Goal: Task Accomplishment & Management: Manage account settings

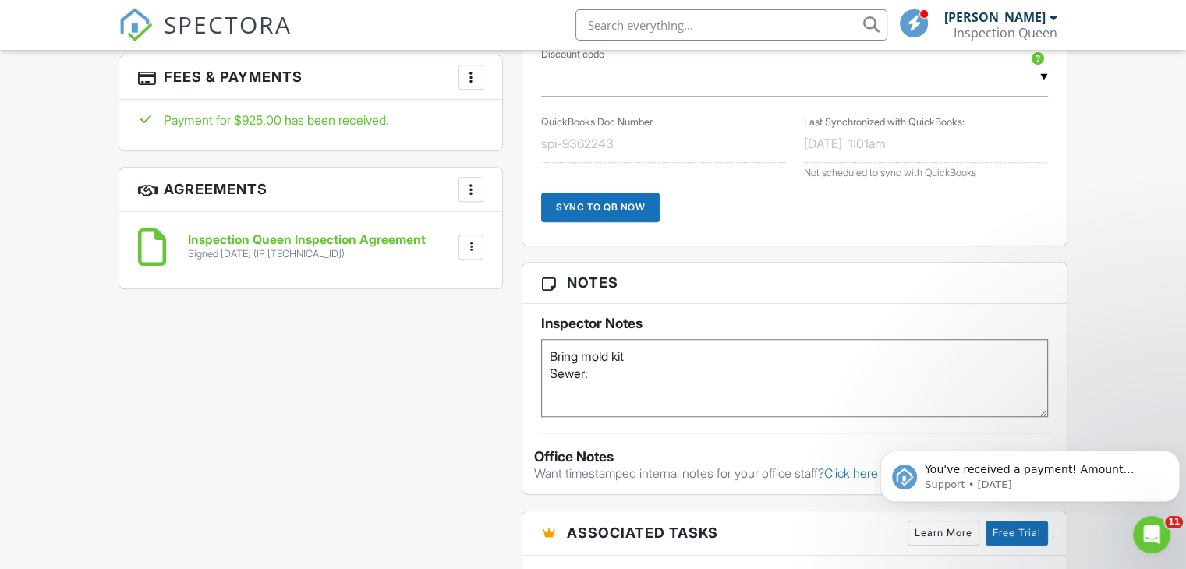
click at [614, 382] on textarea "Bring mold kit Sewer:" at bounding box center [794, 378] width 507 height 78
click at [1175, 455] on icon "Dismiss notification" at bounding box center [1174, 454] width 5 height 5
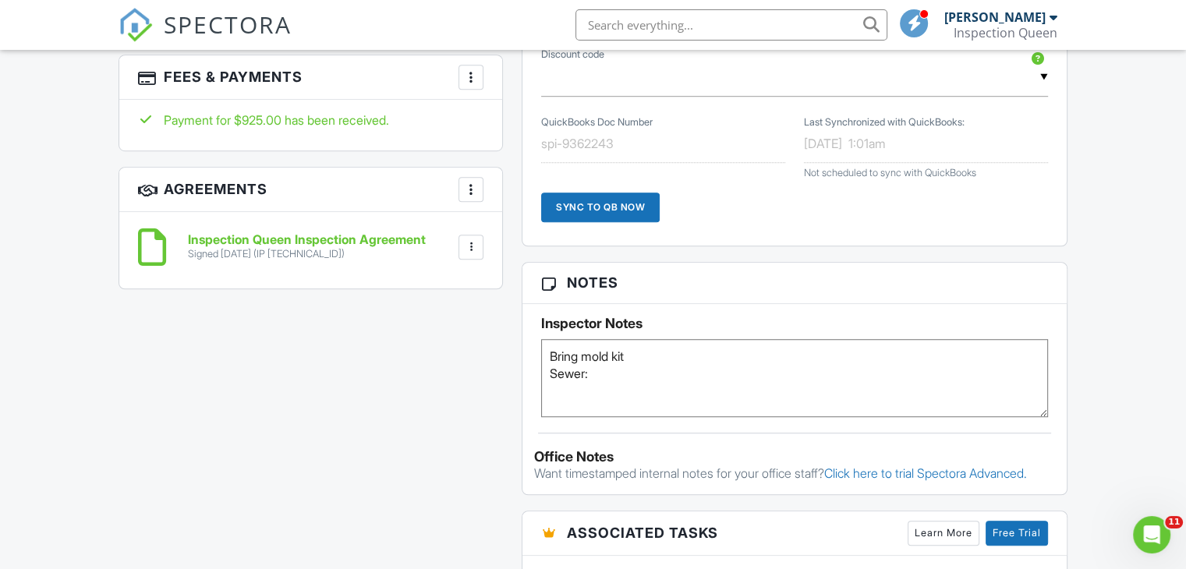
click at [593, 378] on textarea "Bring mold kit Sewer:" at bounding box center [794, 378] width 507 height 78
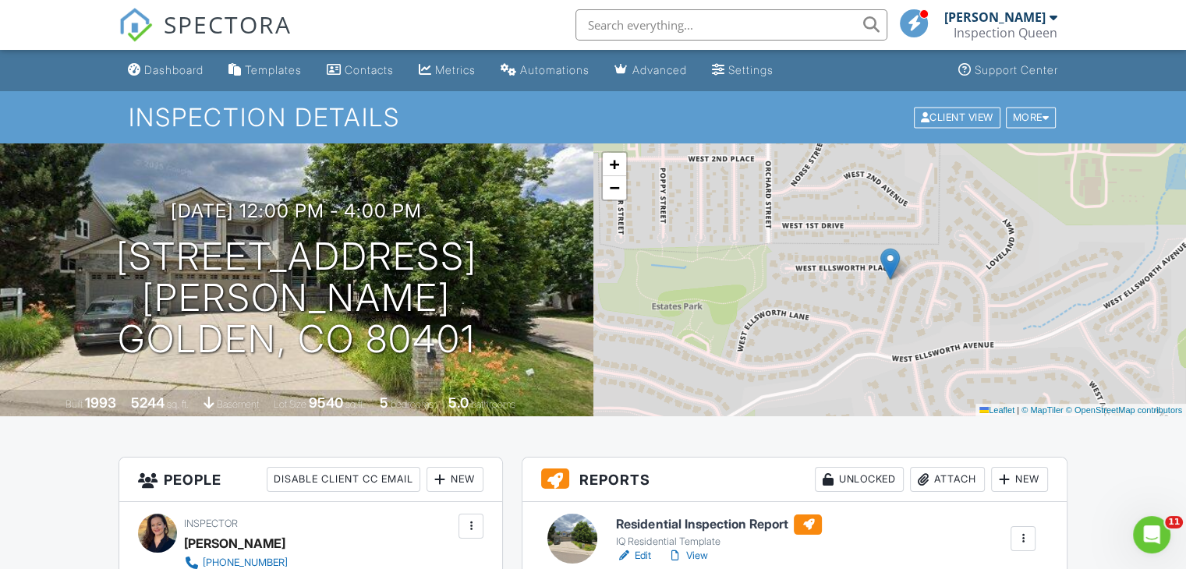
type textarea "Bring mold kit Sewer: Down low"
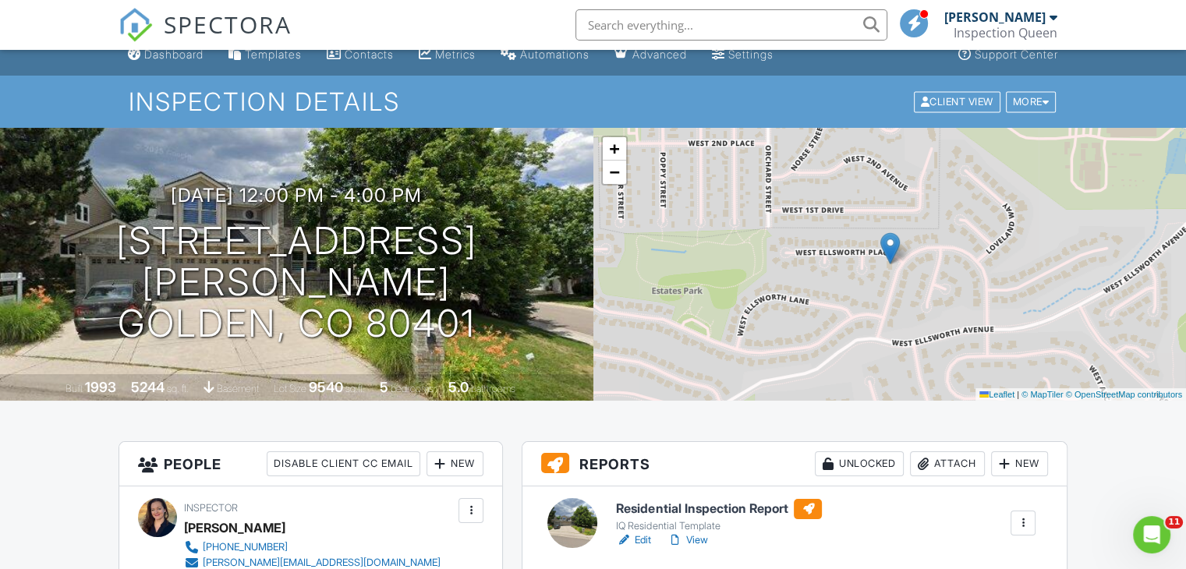
scroll to position [312, 0]
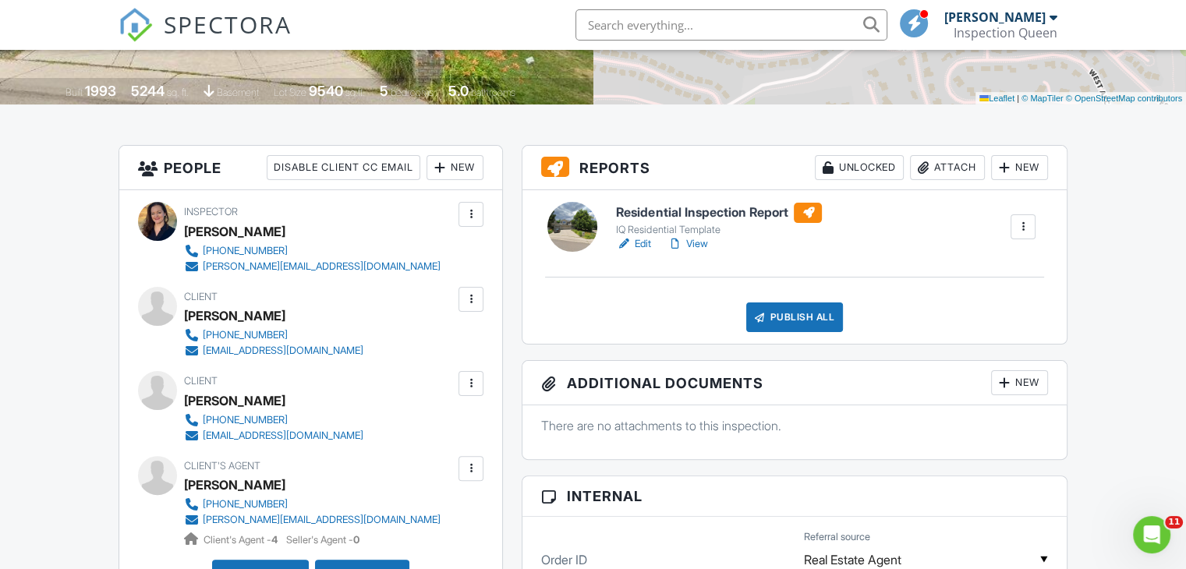
click at [640, 246] on link "Edit" at bounding box center [633, 244] width 35 height 16
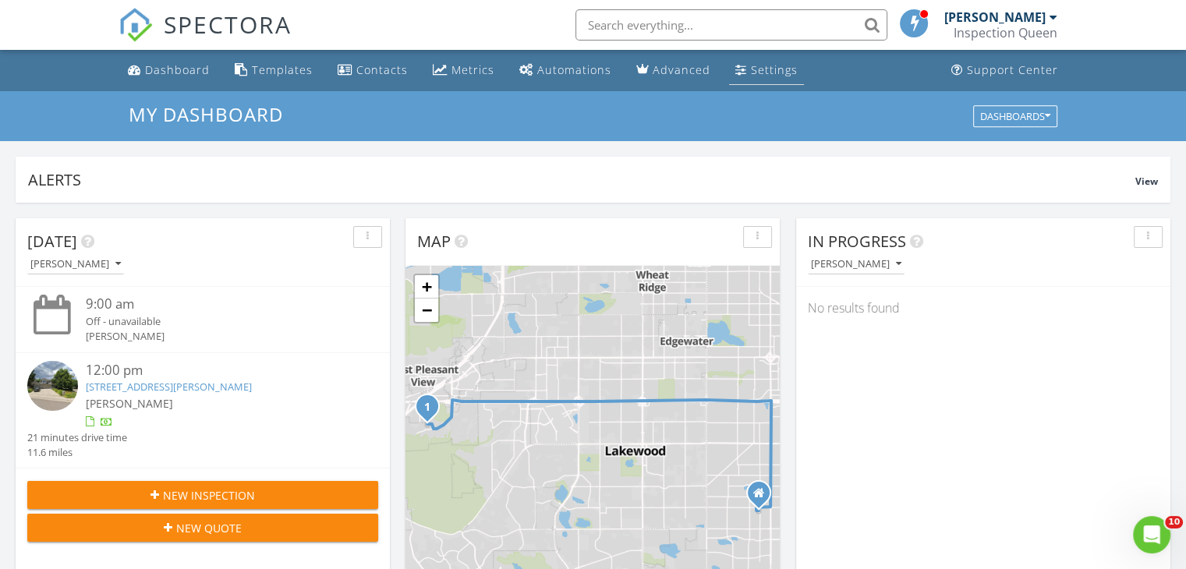
click at [738, 67] on div "Settings" at bounding box center [741, 69] width 12 height 12
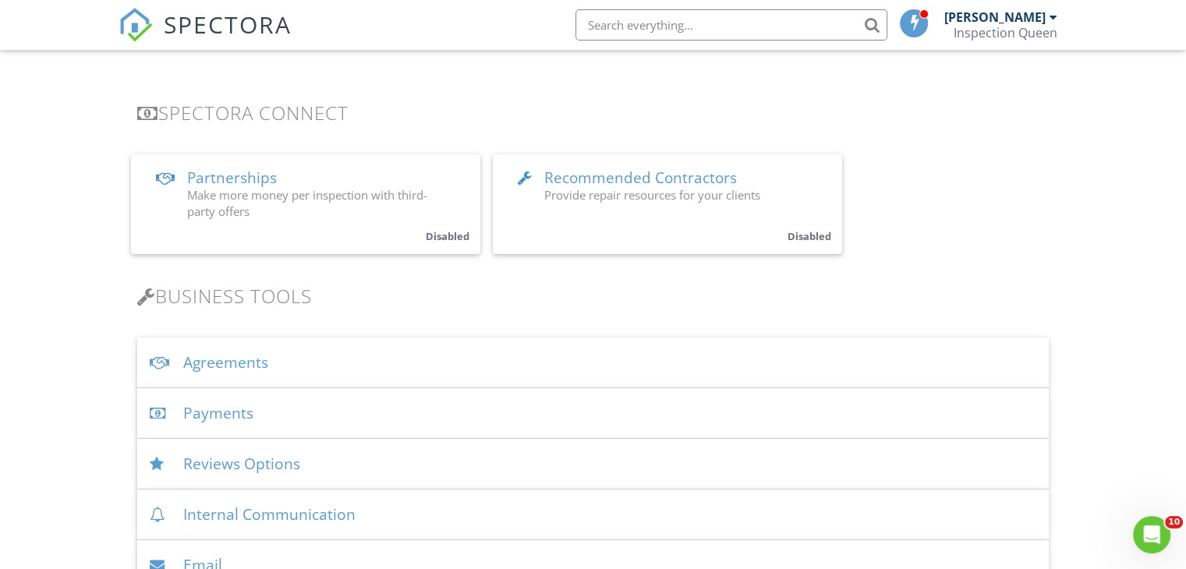
scroll to position [312, 0]
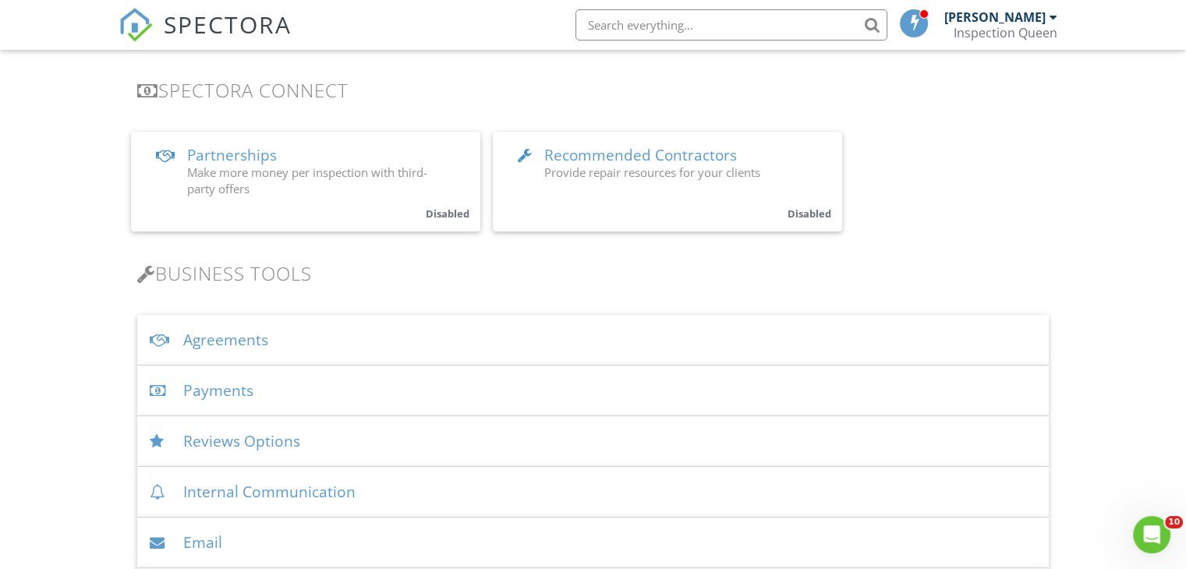
click at [243, 392] on div "Payments" at bounding box center [593, 391] width 912 height 51
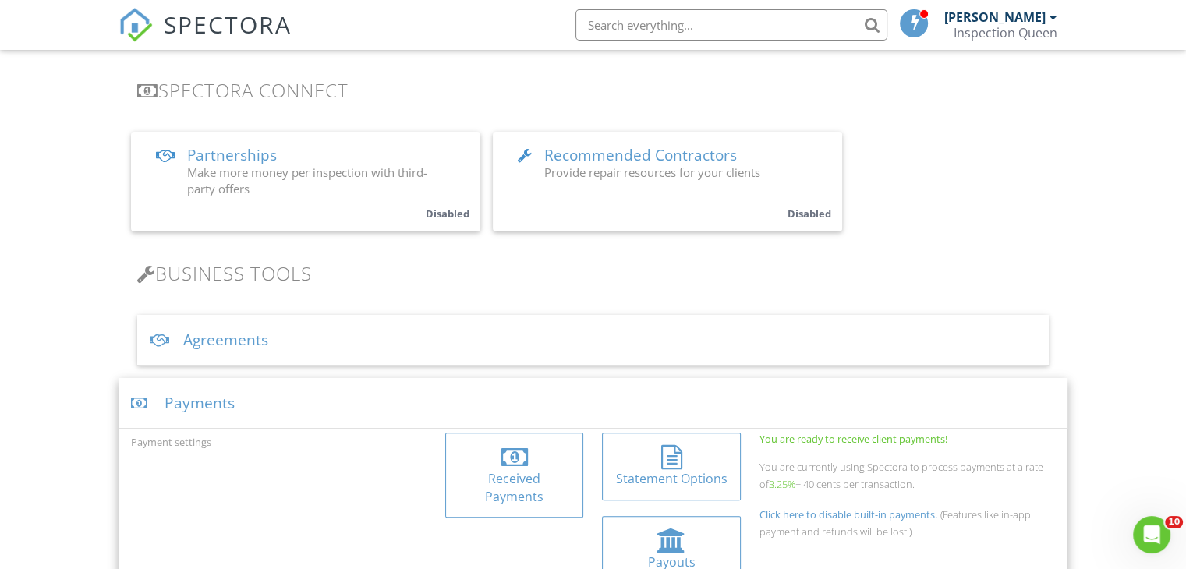
scroll to position [390, 0]
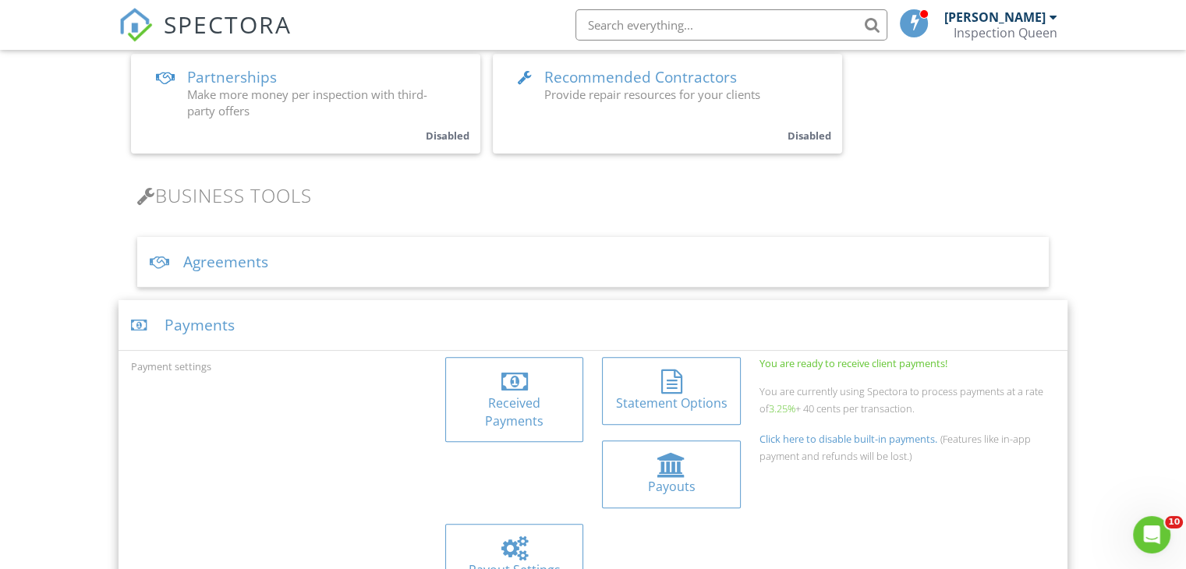
click at [511, 381] on div at bounding box center [515, 382] width 27 height 25
